Goal: Task Accomplishment & Management: Manage account settings

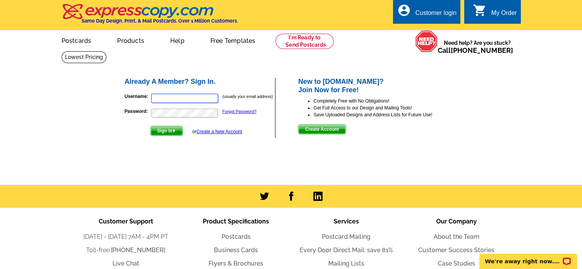
type input "[EMAIL_ADDRESS][DOMAIN_NAME]"
click at [495, 8] on div "0 shopping_cart My Order" at bounding box center [492, 12] width 56 height 24
click at [503, 13] on div "My Order" at bounding box center [504, 15] width 26 height 11
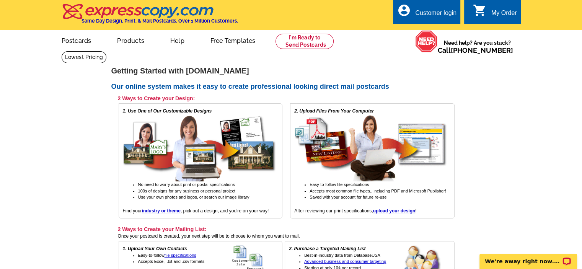
click at [435, 15] on div "Customer login" at bounding box center [435, 15] width 41 height 11
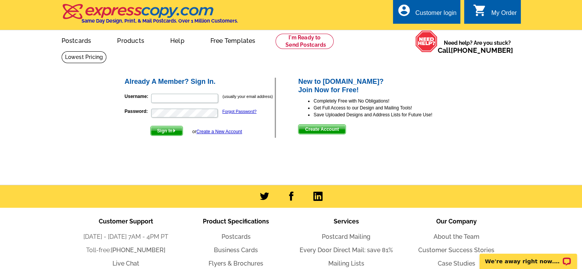
type input "[EMAIL_ADDRESS][DOMAIN_NAME]"
click at [163, 131] on span "Sign In" at bounding box center [167, 130] width 32 height 9
